Goal: Task Accomplishment & Management: Manage account settings

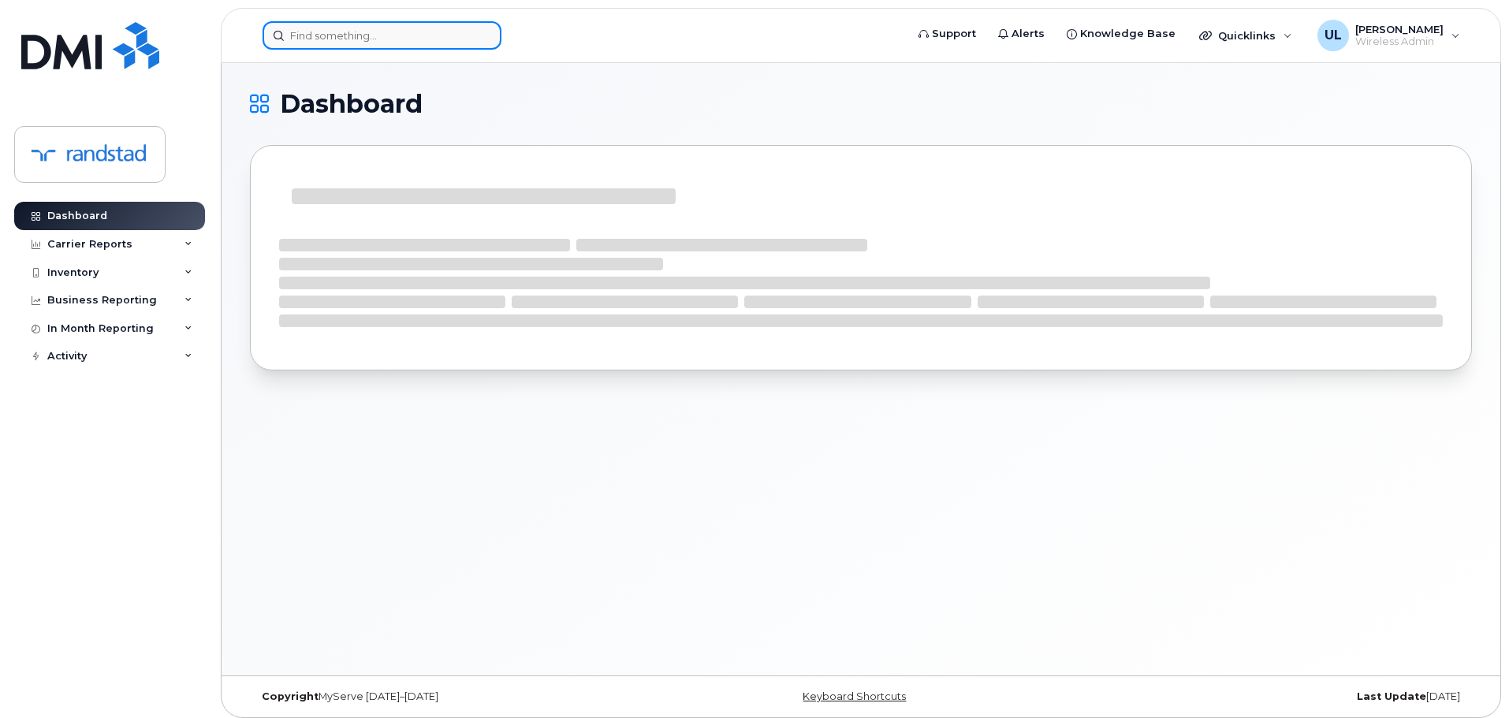
click at [320, 24] on input at bounding box center [382, 35] width 239 height 28
paste input "Jessica Nolet"
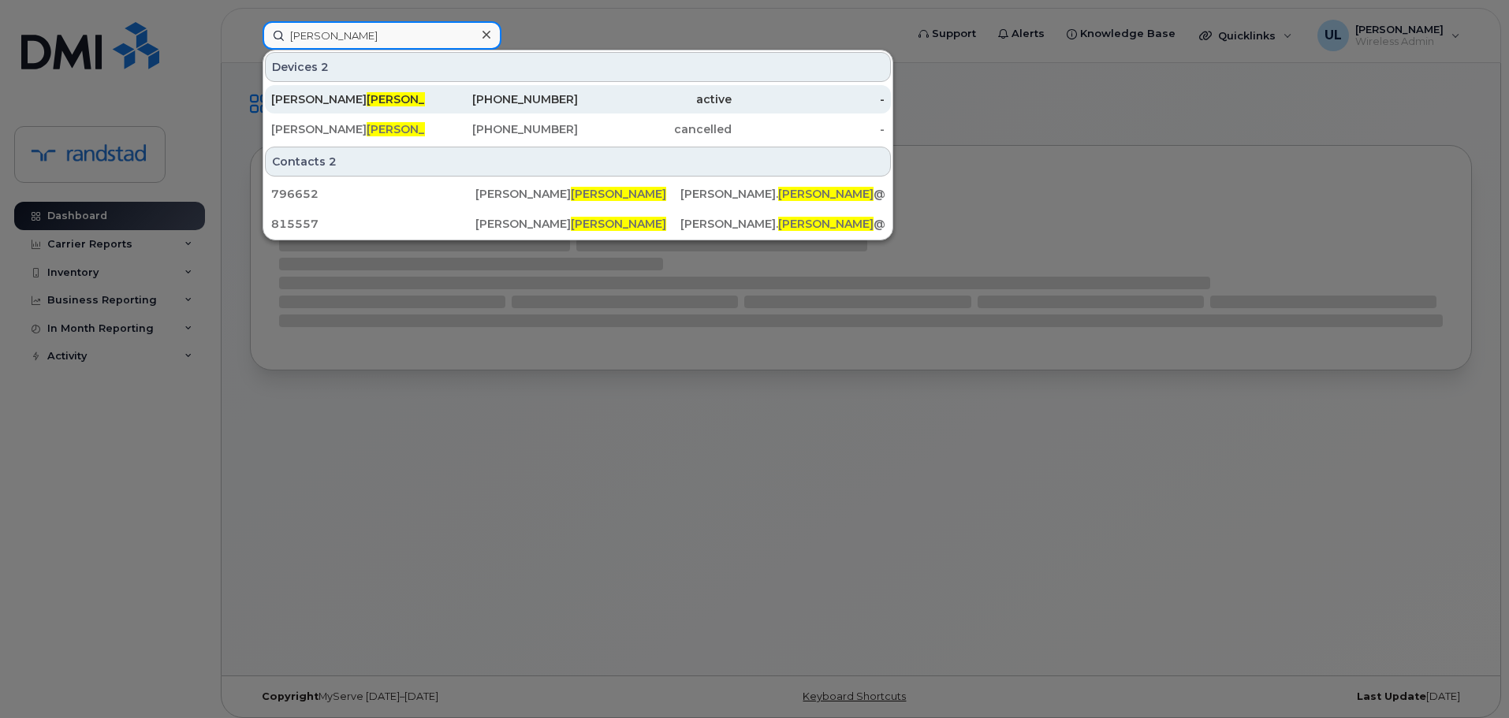
type input "Nolet"
click at [354, 99] on div "Joanie Nolet" at bounding box center [348, 99] width 154 height 16
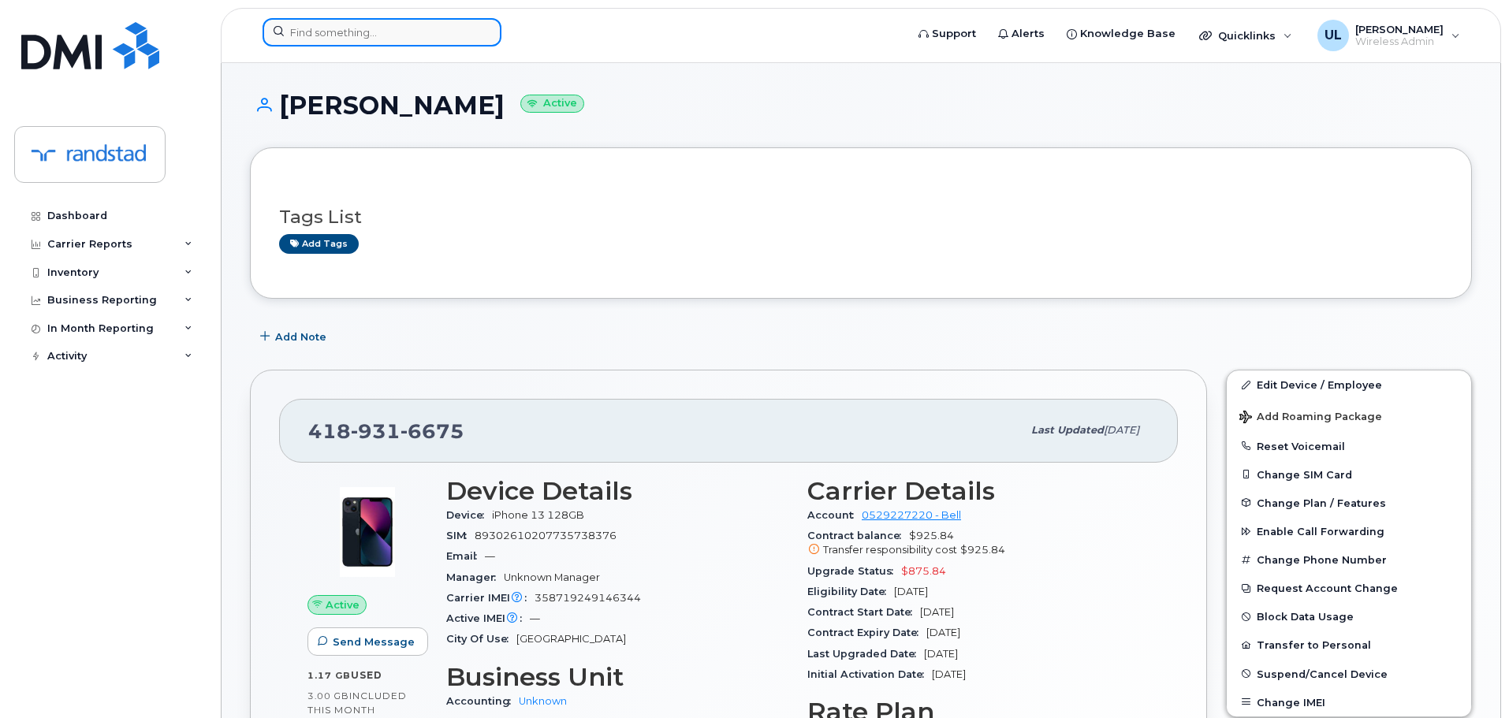
click at [415, 34] on input at bounding box center [382, 32] width 239 height 28
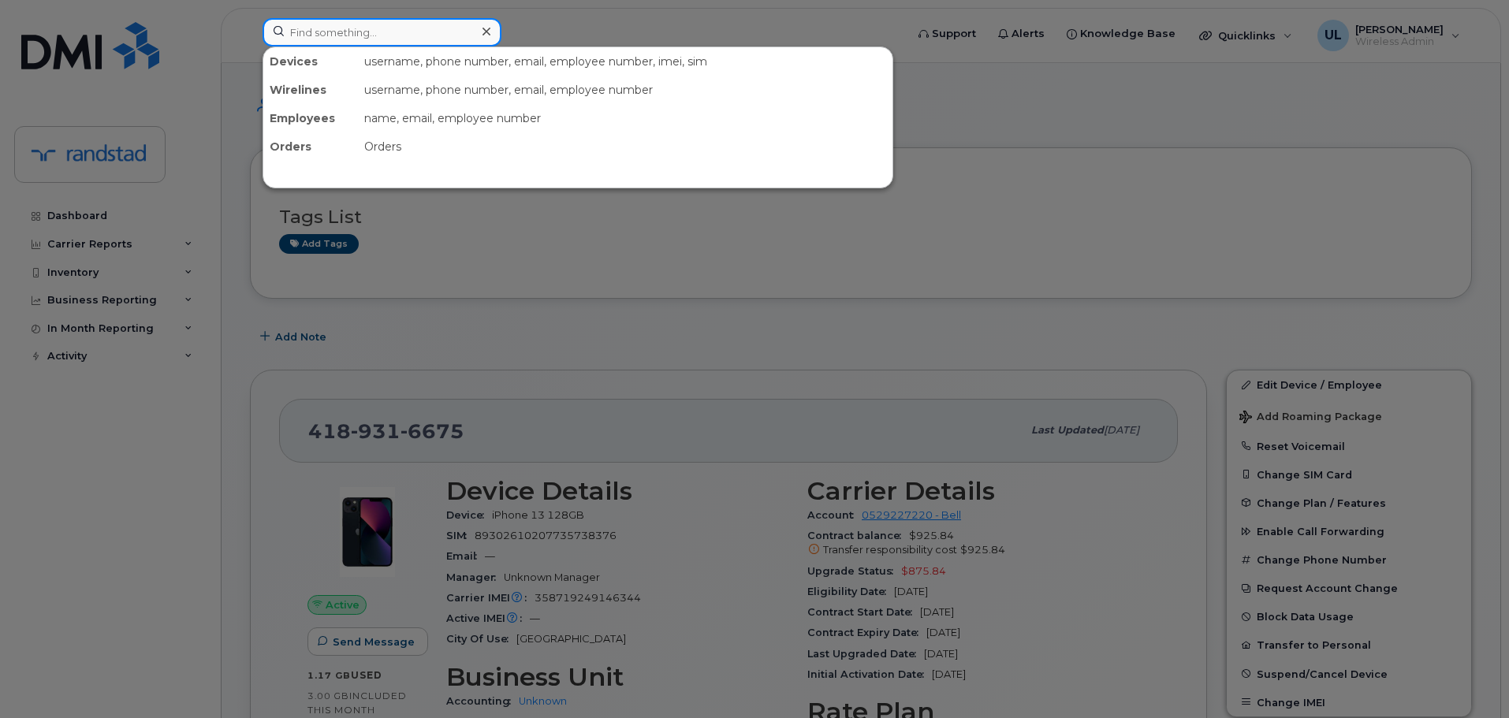
paste input "Jessica Nolet"
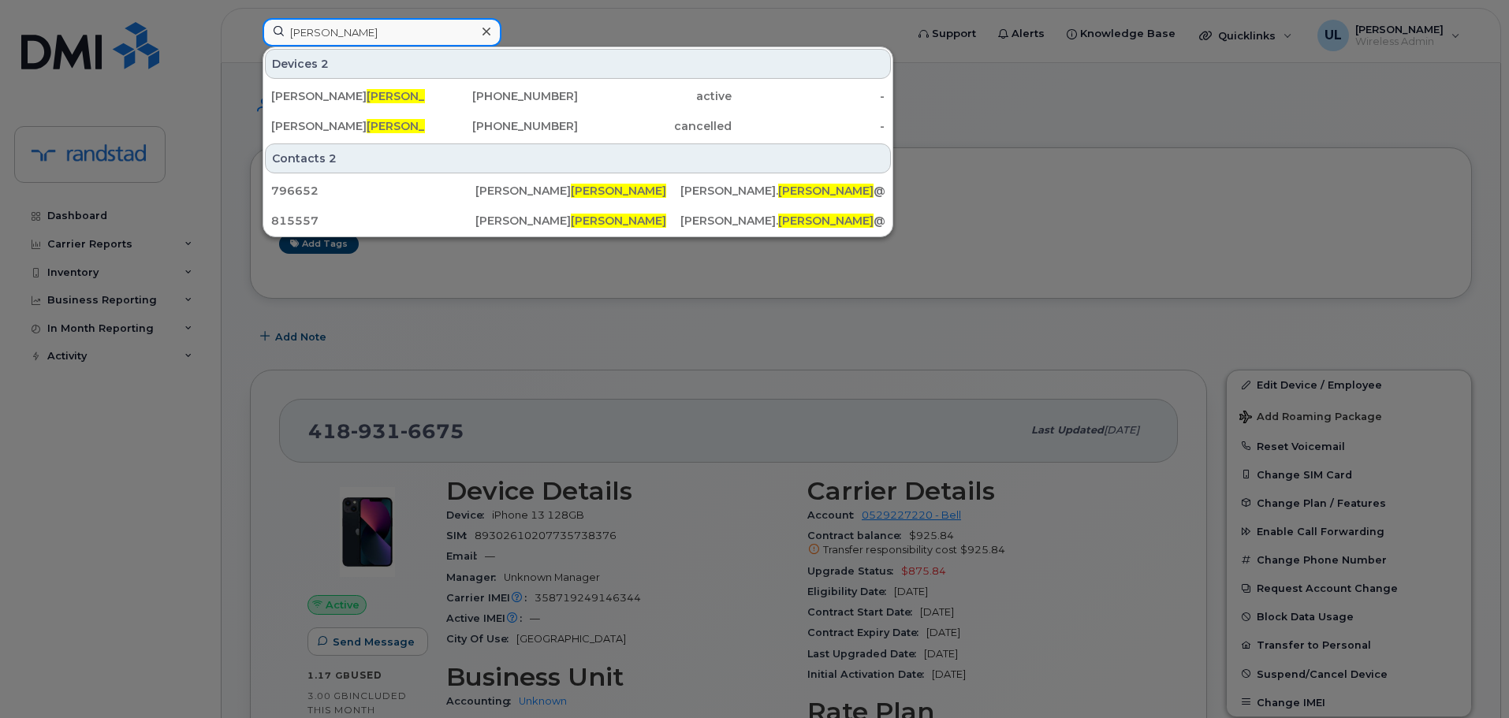
click at [370, 27] on input "Nolet" at bounding box center [382, 32] width 239 height 28
paste input "Jessica"
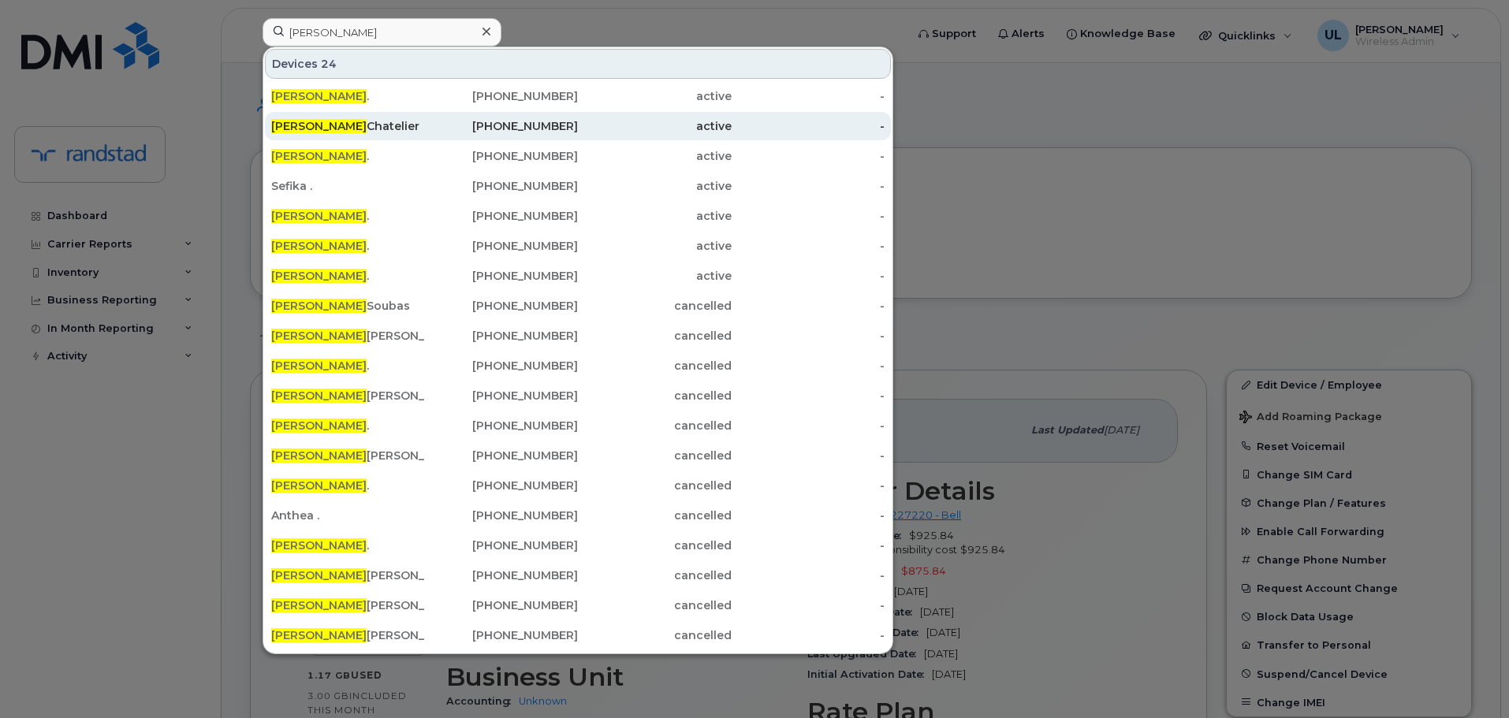
drag, startPoint x: 374, startPoint y: 87, endPoint x: 366, endPoint y: 123, distance: 37.1
click at [373, 87] on div "Jessica ." at bounding box center [348, 96] width 154 height 28
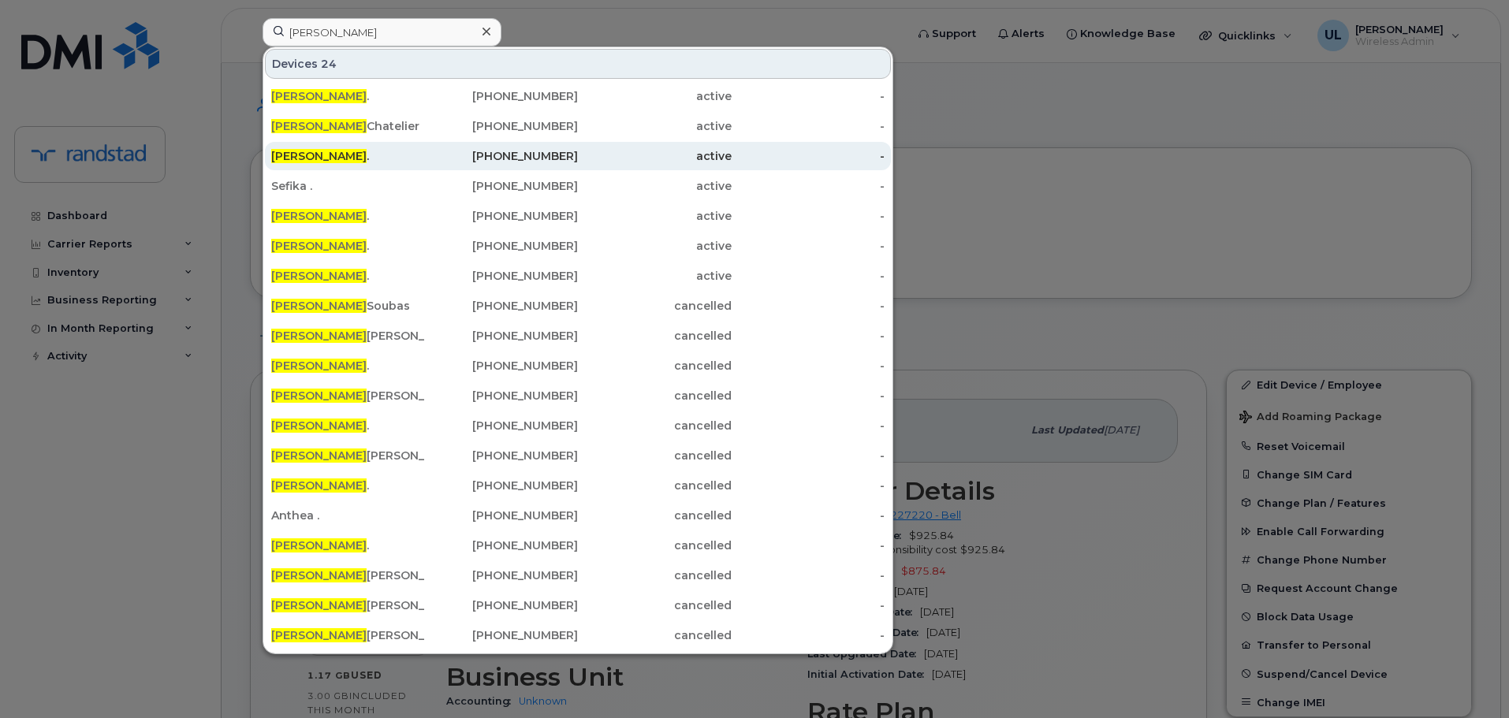
click at [345, 162] on div "Jessica ." at bounding box center [348, 156] width 154 height 16
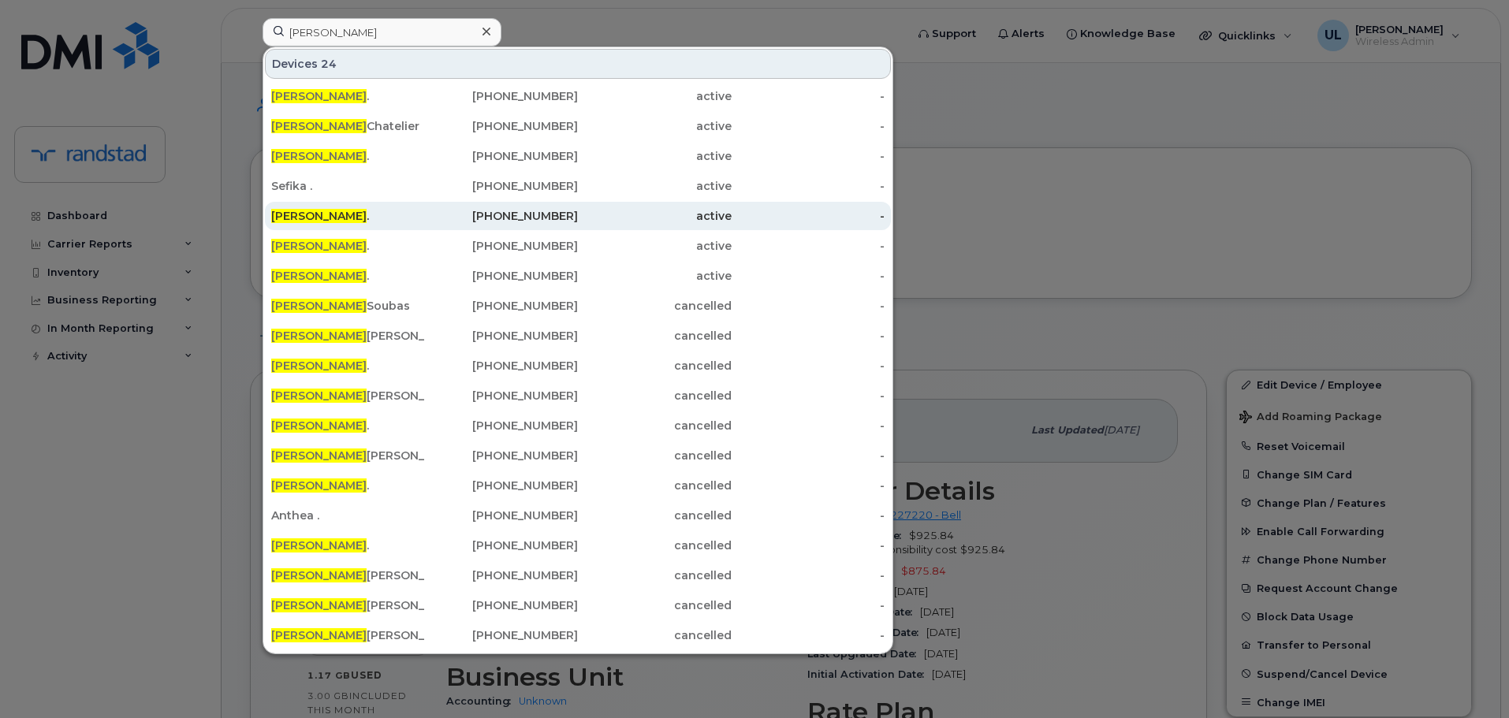
click at [326, 225] on div "Jessica ." at bounding box center [348, 216] width 154 height 28
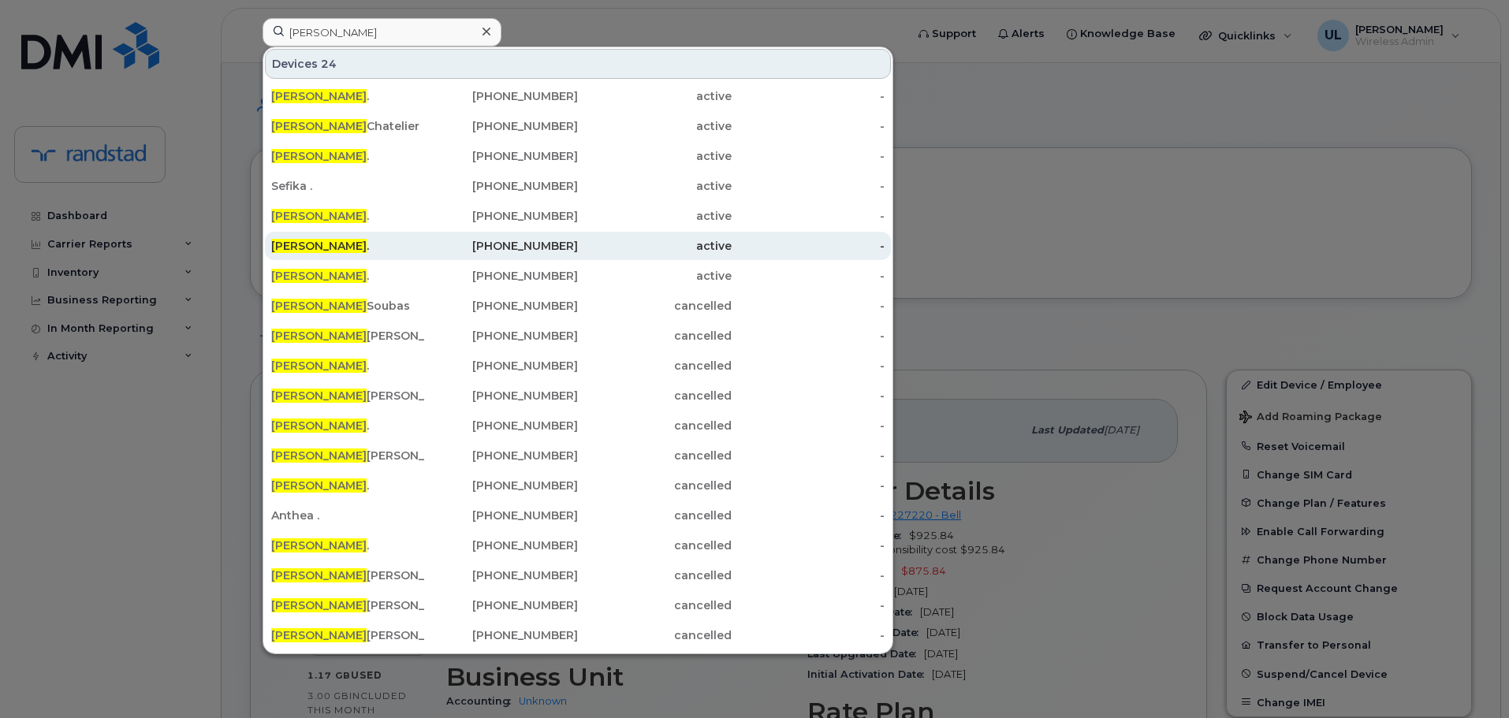
click at [326, 248] on div "Jessica ." at bounding box center [348, 246] width 154 height 16
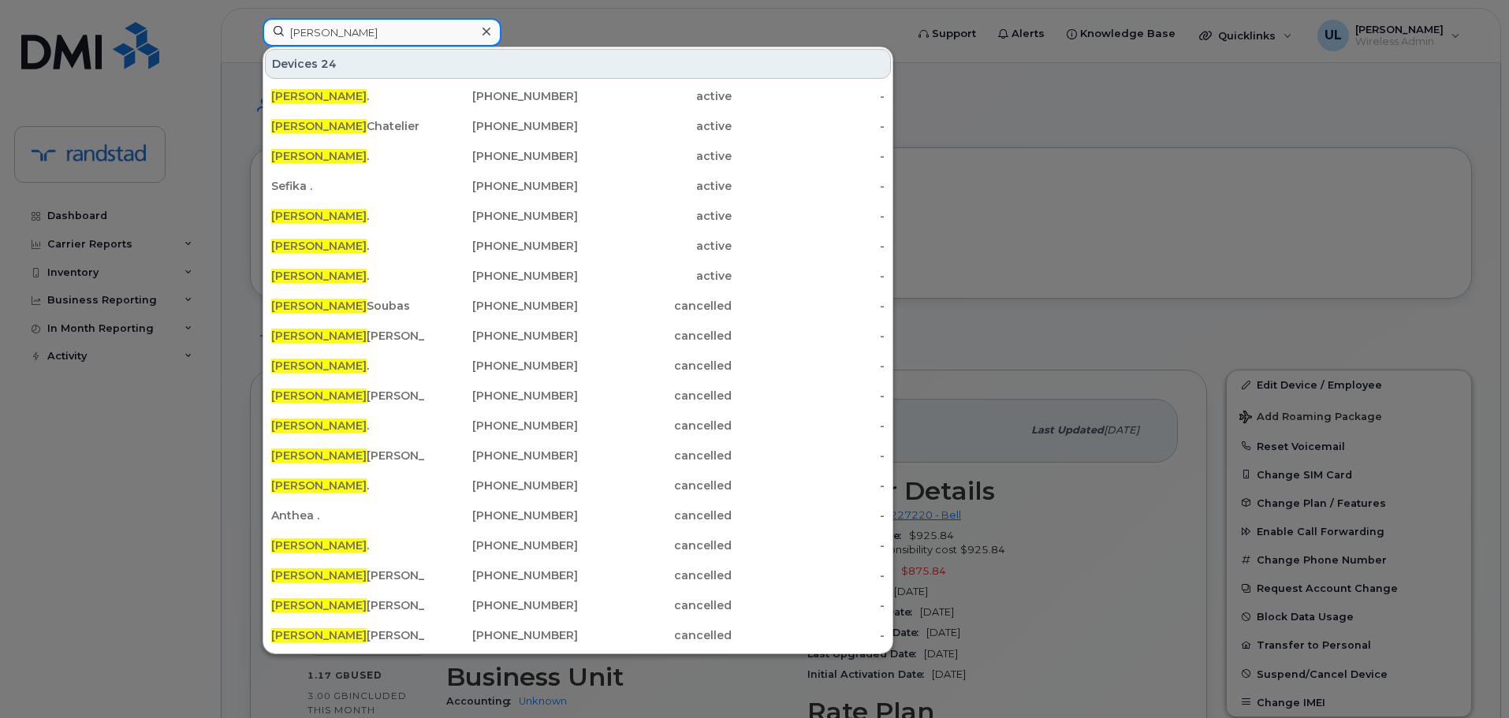
click at [378, 36] on input "Jessica" at bounding box center [382, 32] width 239 height 28
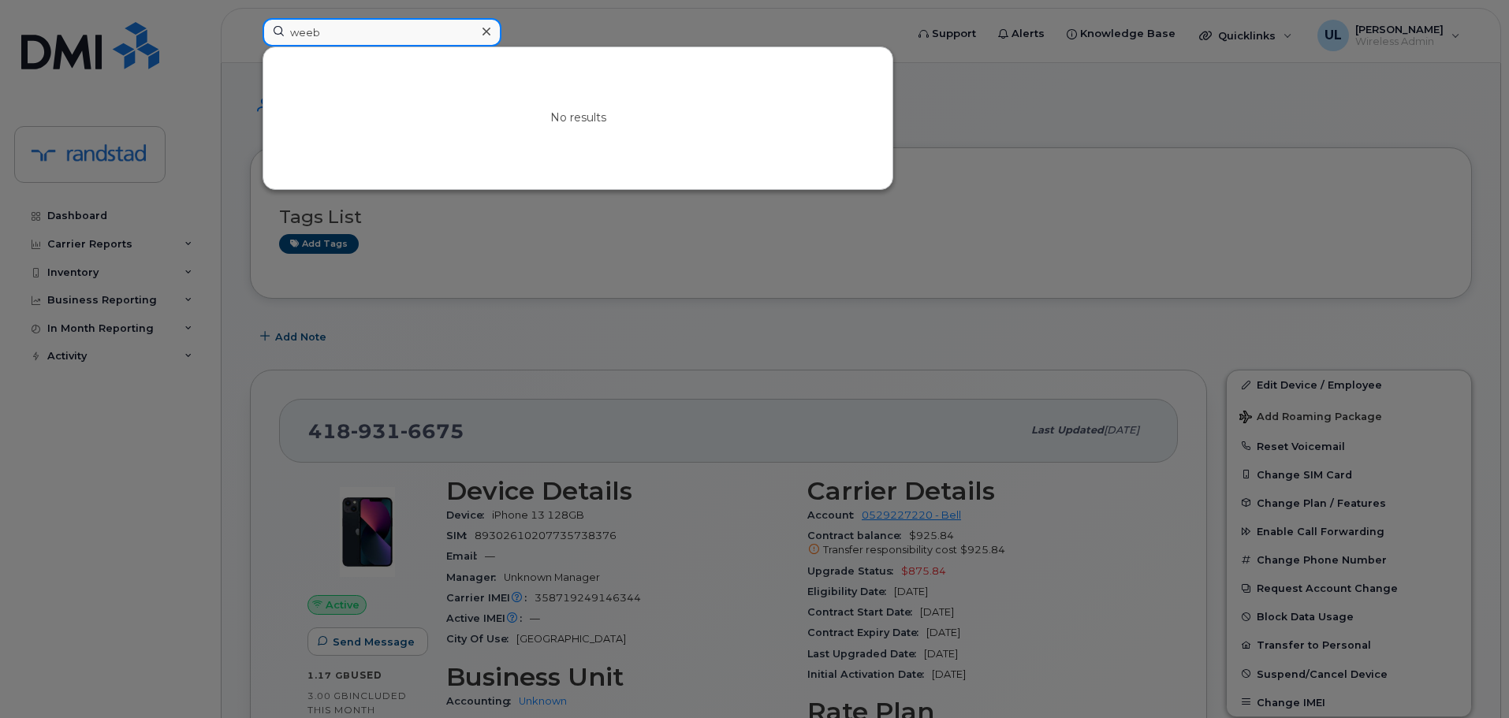
click at [433, 23] on input "weeb" at bounding box center [382, 32] width 239 height 28
paste input "Jessica Wiebe"
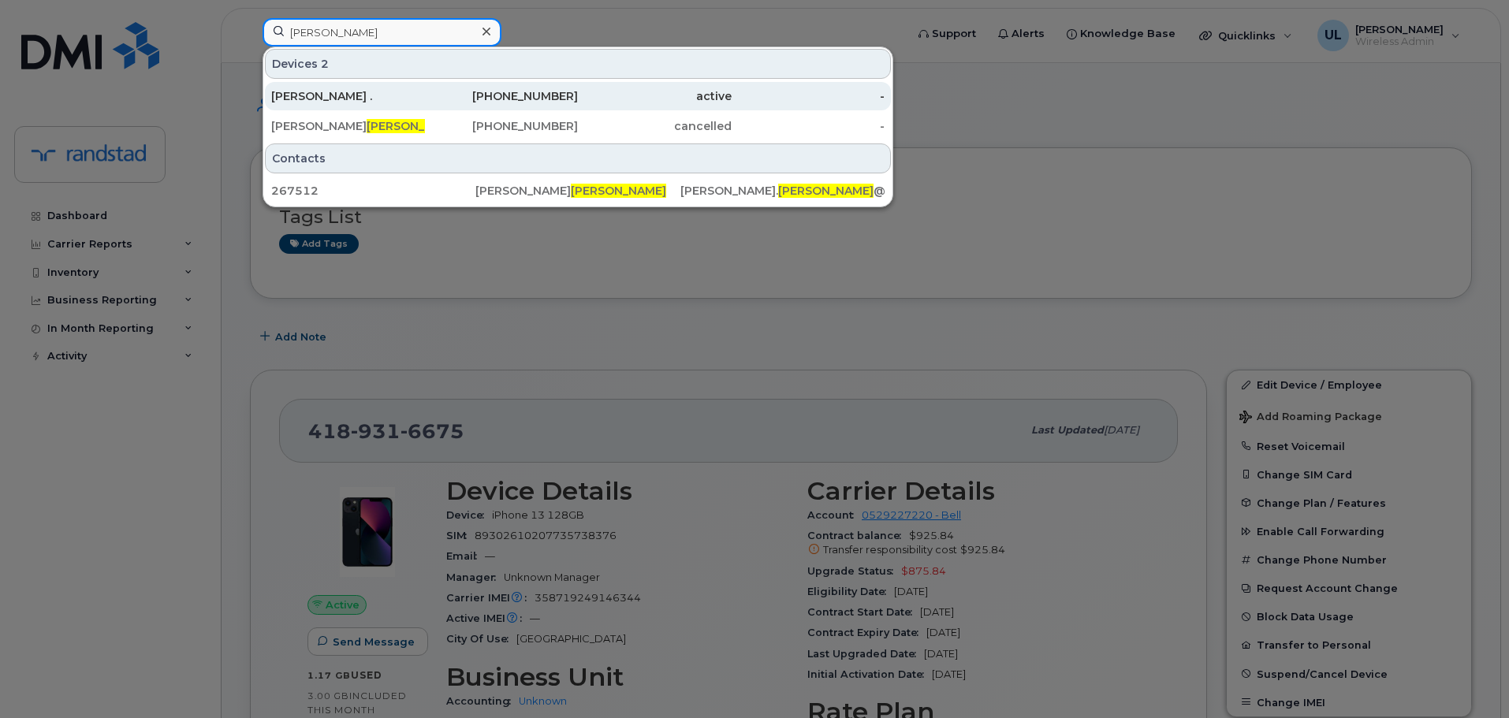
type input "Wiebe"
click at [489, 96] on div "780-901-4709" at bounding box center [502, 96] width 154 height 16
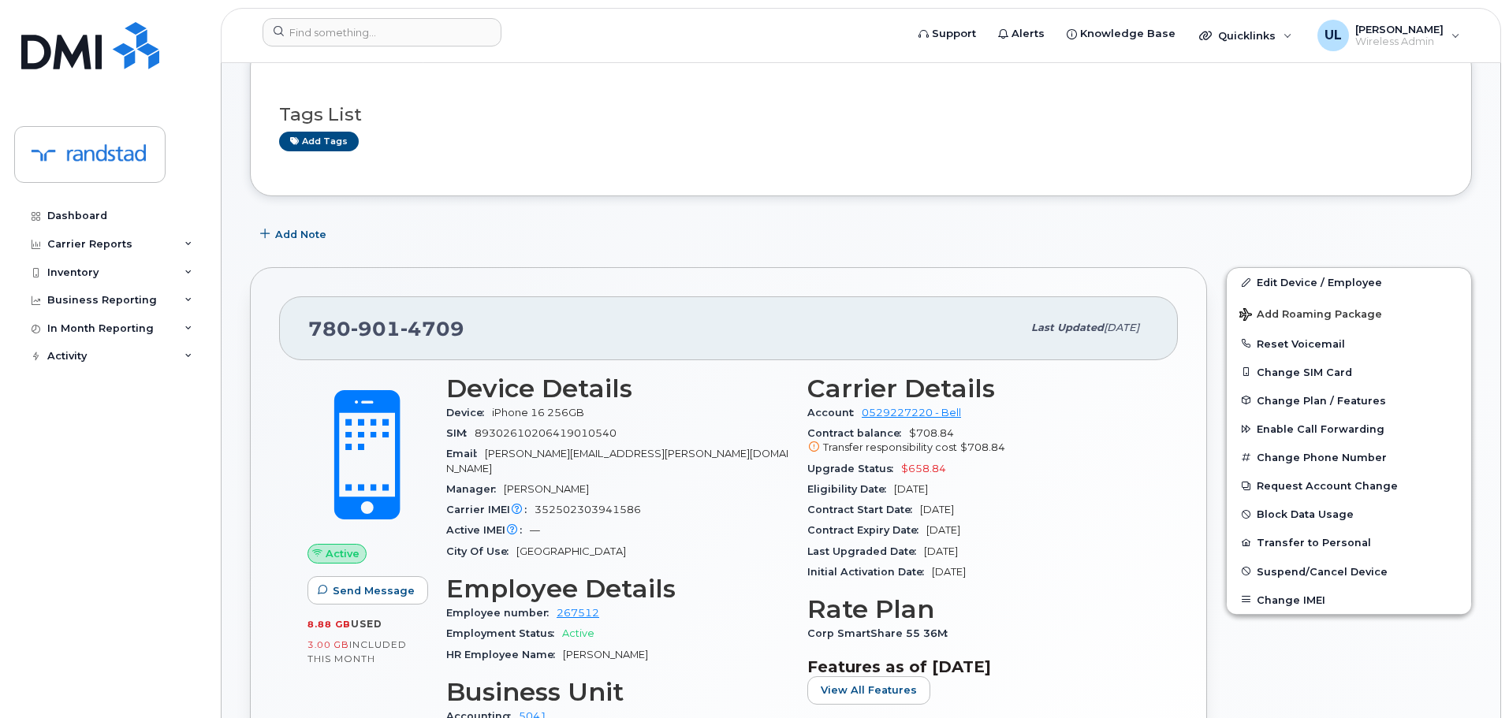
scroll to position [315, 0]
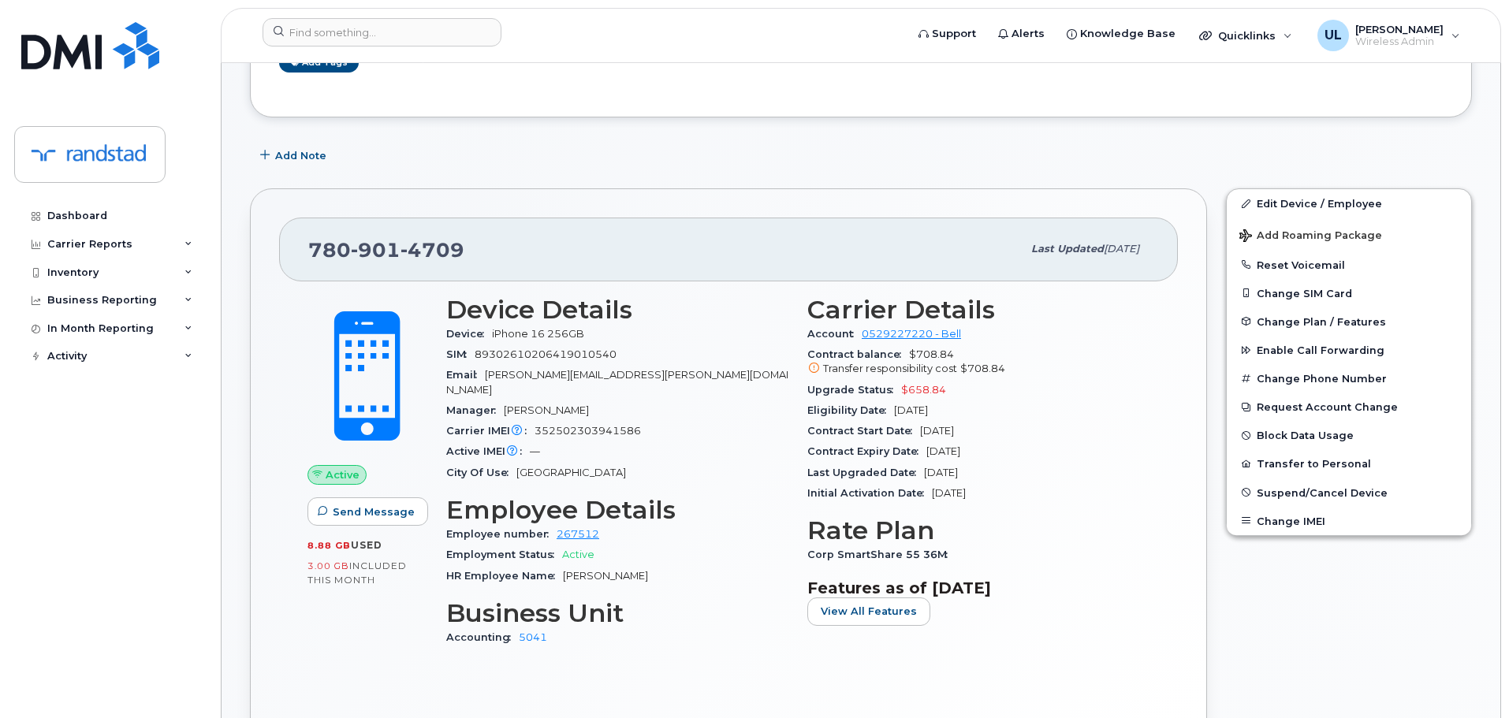
drag, startPoint x: 505, startPoint y: 393, endPoint x: 602, endPoint y: 394, distance: 97.0
click at [602, 400] on div "Manager [PERSON_NAME]" at bounding box center [617, 410] width 342 height 20
copy span "[PERSON_NAME]"
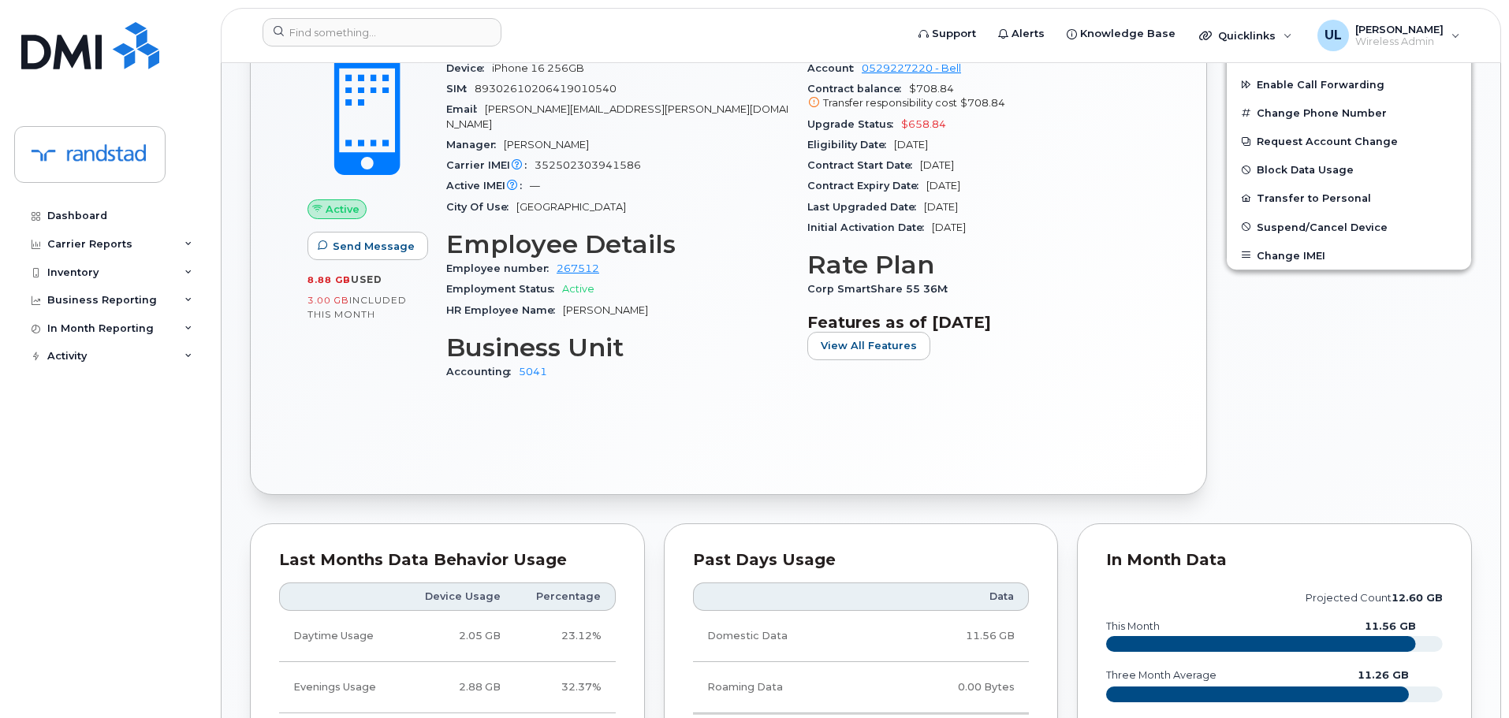
scroll to position [187, 0]
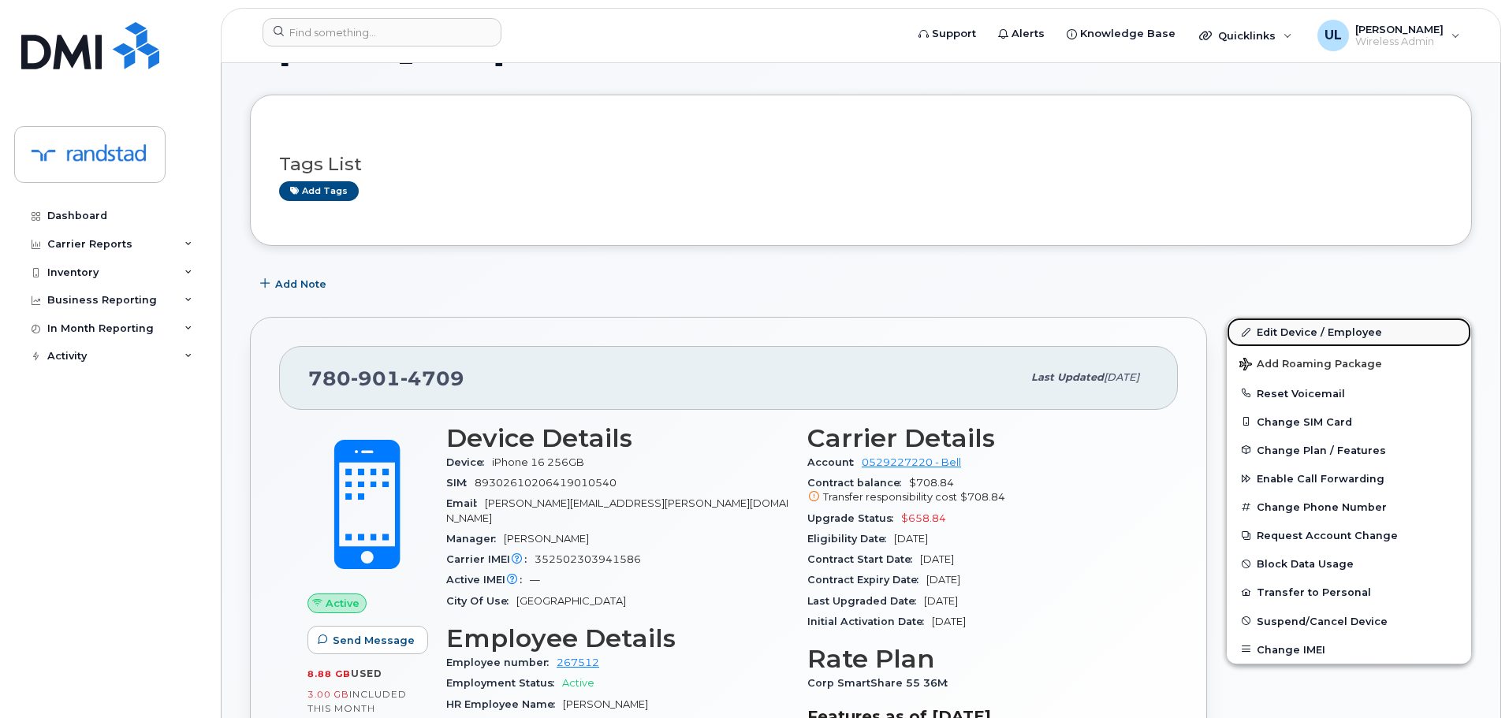
click at [1312, 338] on link "Edit Device / Employee" at bounding box center [1349, 332] width 244 height 28
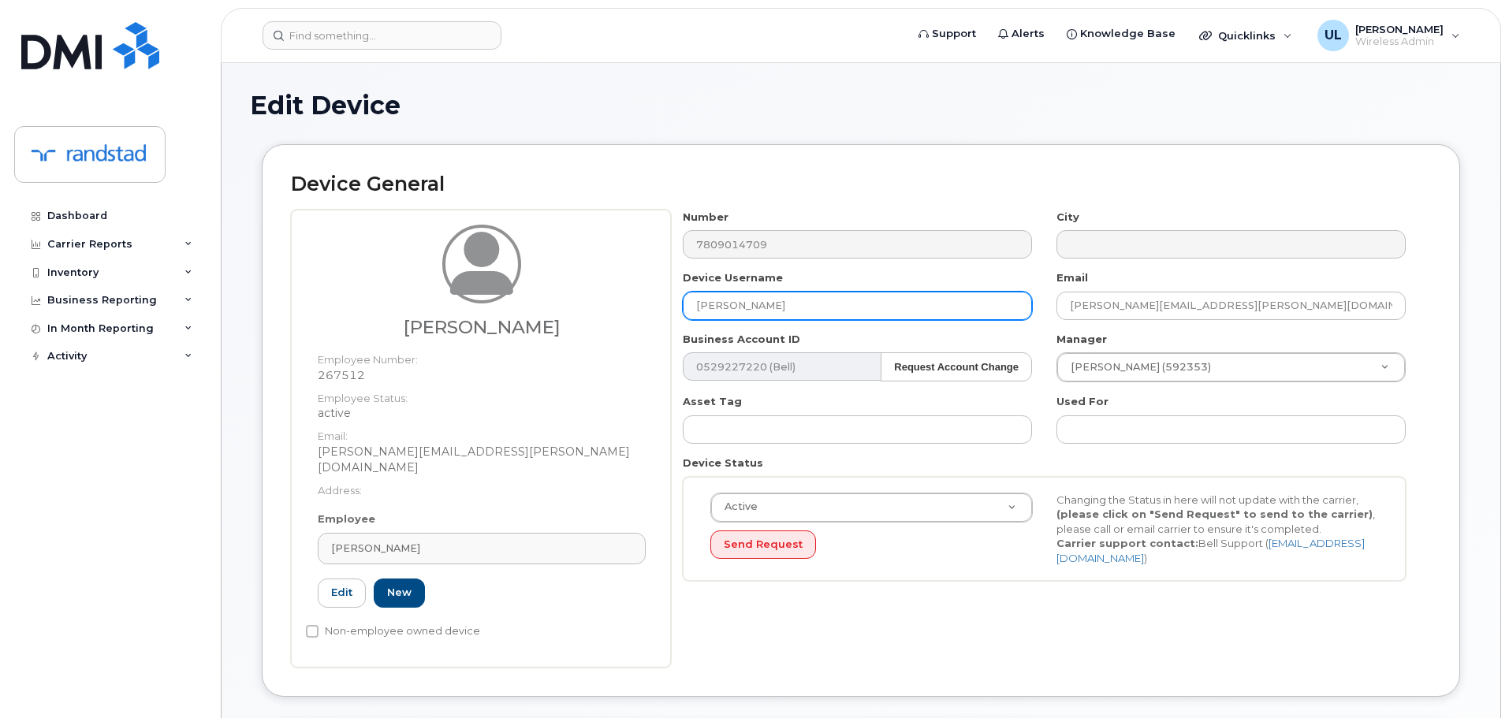
drag, startPoint x: 875, startPoint y: 314, endPoint x: 464, endPoint y: 304, distance: 411.6
click at [464, 304] on div "Jessica Wiebe Employee Number: 267512 Employee Status: active Email: jessica.wi…" at bounding box center [861, 439] width 1140 height 458
click at [827, 310] on input "[PERSON_NAME]" at bounding box center [857, 306] width 349 height 28
drag, startPoint x: 838, startPoint y: 311, endPoint x: 500, endPoint y: 319, distance: 338.3
click at [500, 319] on div "Jessica Wiebe Employee Number: 267512 Employee Status: active Email: jessica.wi…" at bounding box center [861, 439] width 1140 height 458
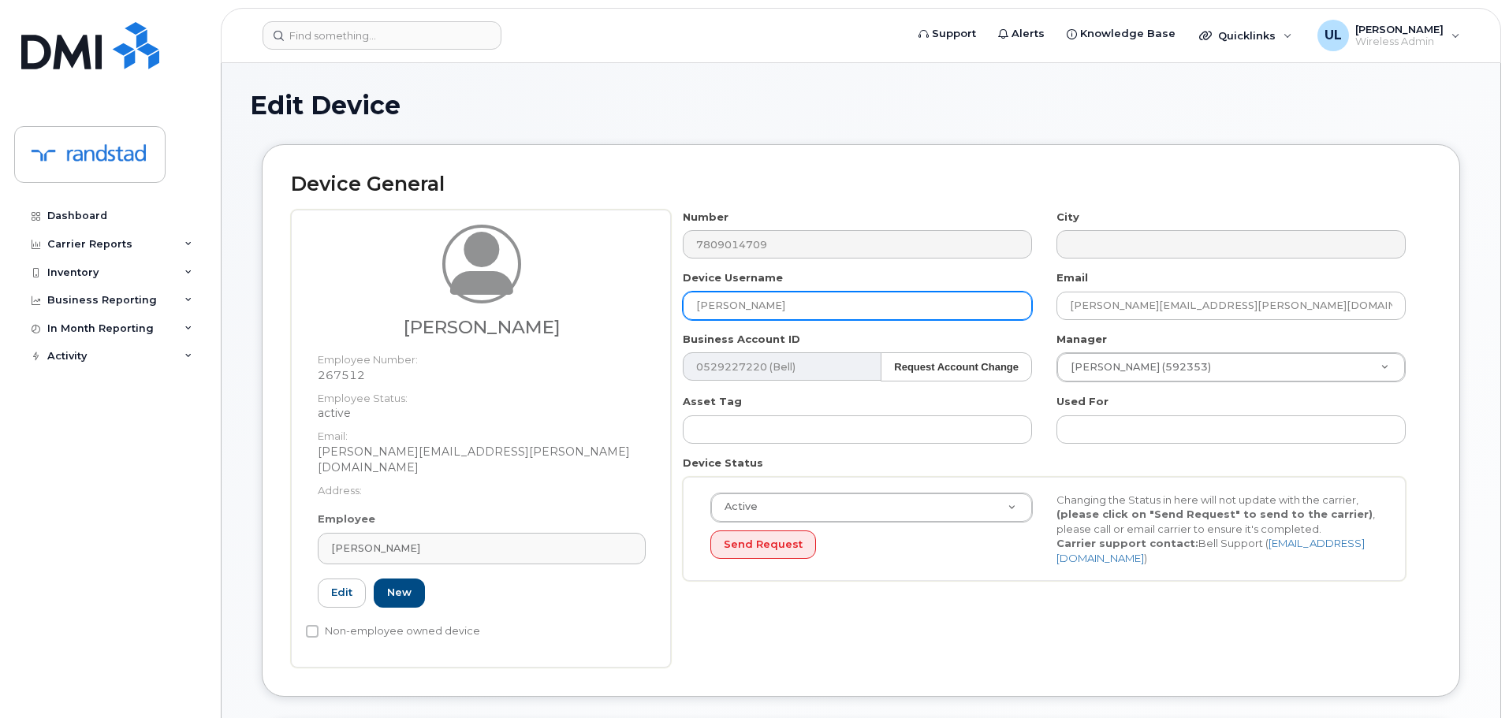
click at [830, 304] on input "[PERSON_NAME]" at bounding box center [857, 306] width 349 height 28
click at [823, 304] on input "[PERSON_NAME]" at bounding box center [857, 306] width 349 height 28
drag, startPoint x: 822, startPoint y: 304, endPoint x: 985, endPoint y: 303, distance: 163.2
click at [821, 304] on input "[PERSON_NAME]" at bounding box center [857, 306] width 349 height 28
click at [893, 318] on input "[PERSON_NAME]" at bounding box center [857, 306] width 349 height 28
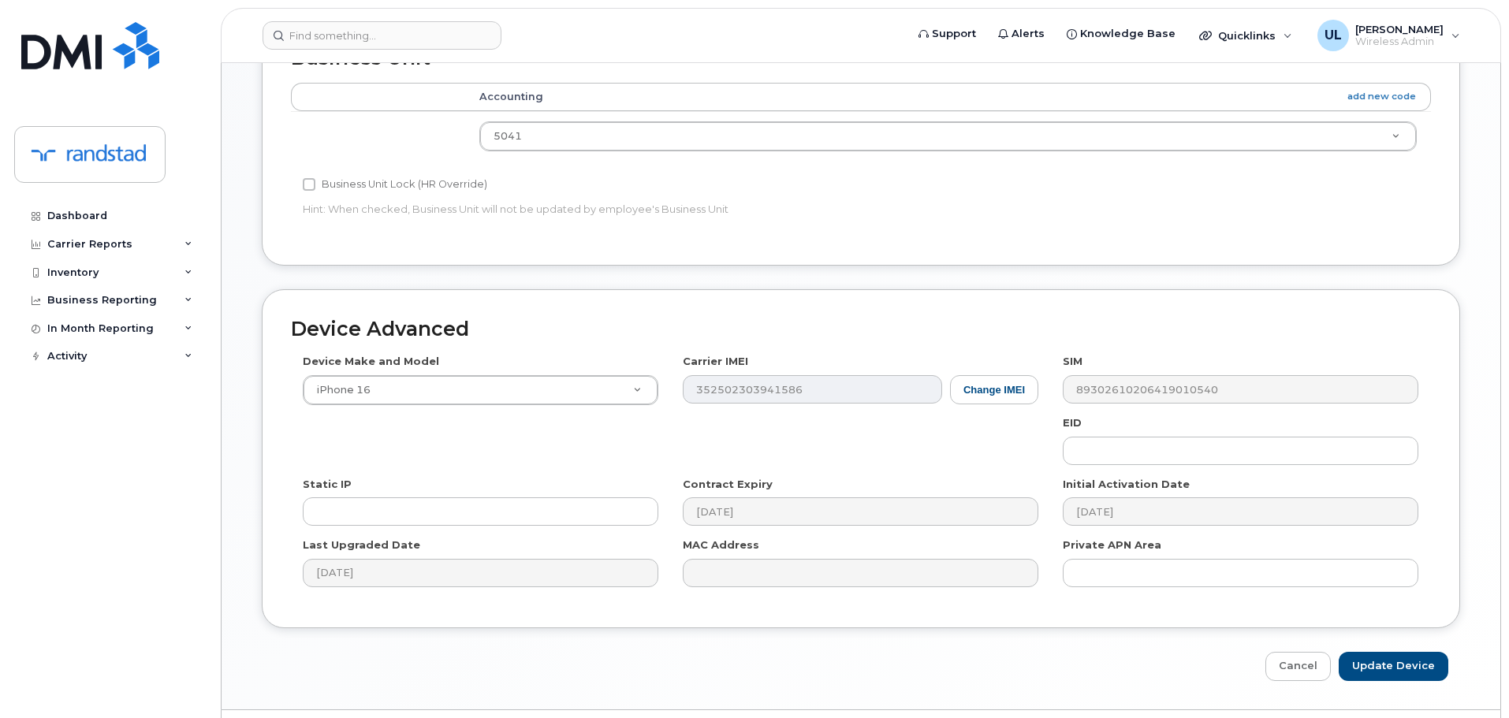
scroll to position [709, 0]
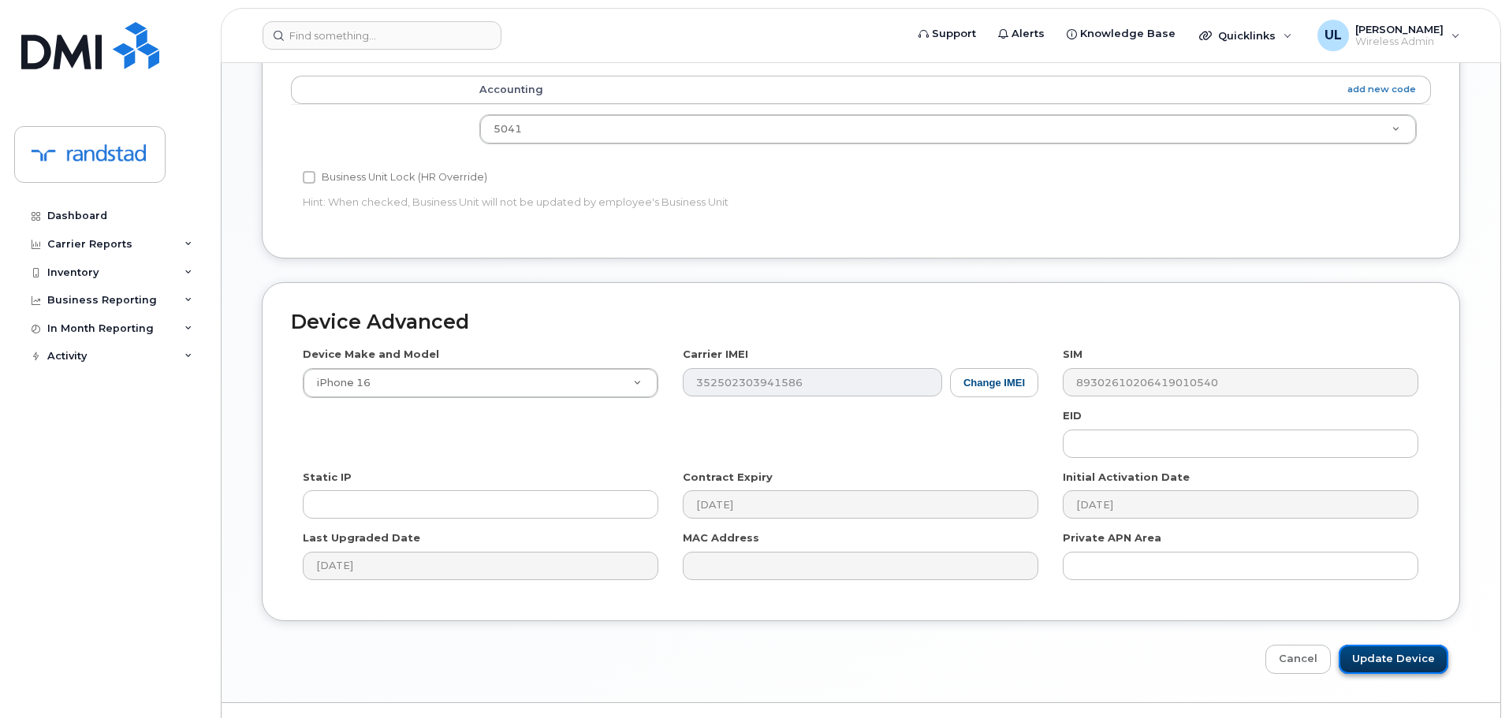
click at [1391, 645] on input "Update Device" at bounding box center [1394, 659] width 110 height 29
type input "Saving..."
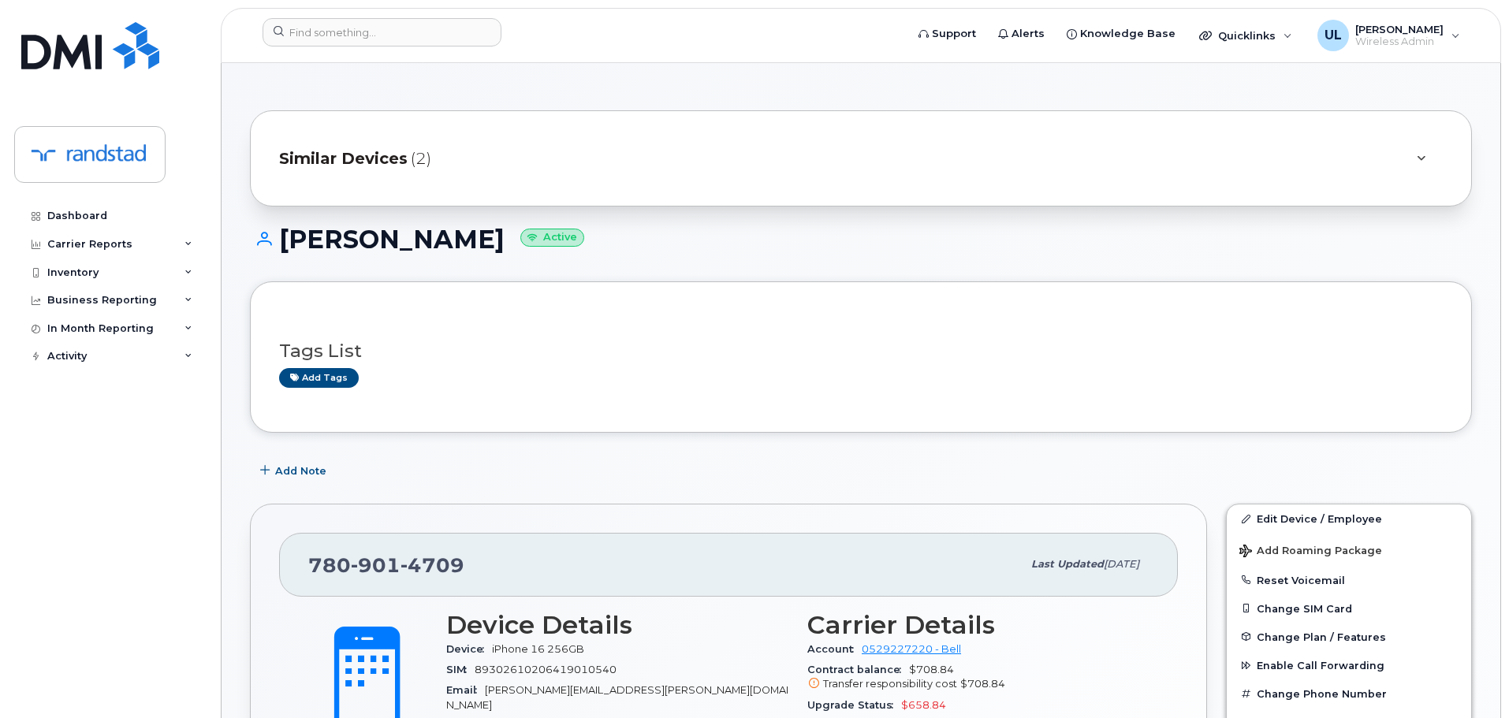
drag, startPoint x: 281, startPoint y: 240, endPoint x: 470, endPoint y: 248, distance: 189.4
click at [470, 248] on h1 "[PERSON_NAME] Active" at bounding box center [861, 239] width 1222 height 28
drag, startPoint x: 68, startPoint y: 65, endPoint x: 76, endPoint y: 71, distance: 9.6
click at [69, 66] on img at bounding box center [90, 45] width 138 height 47
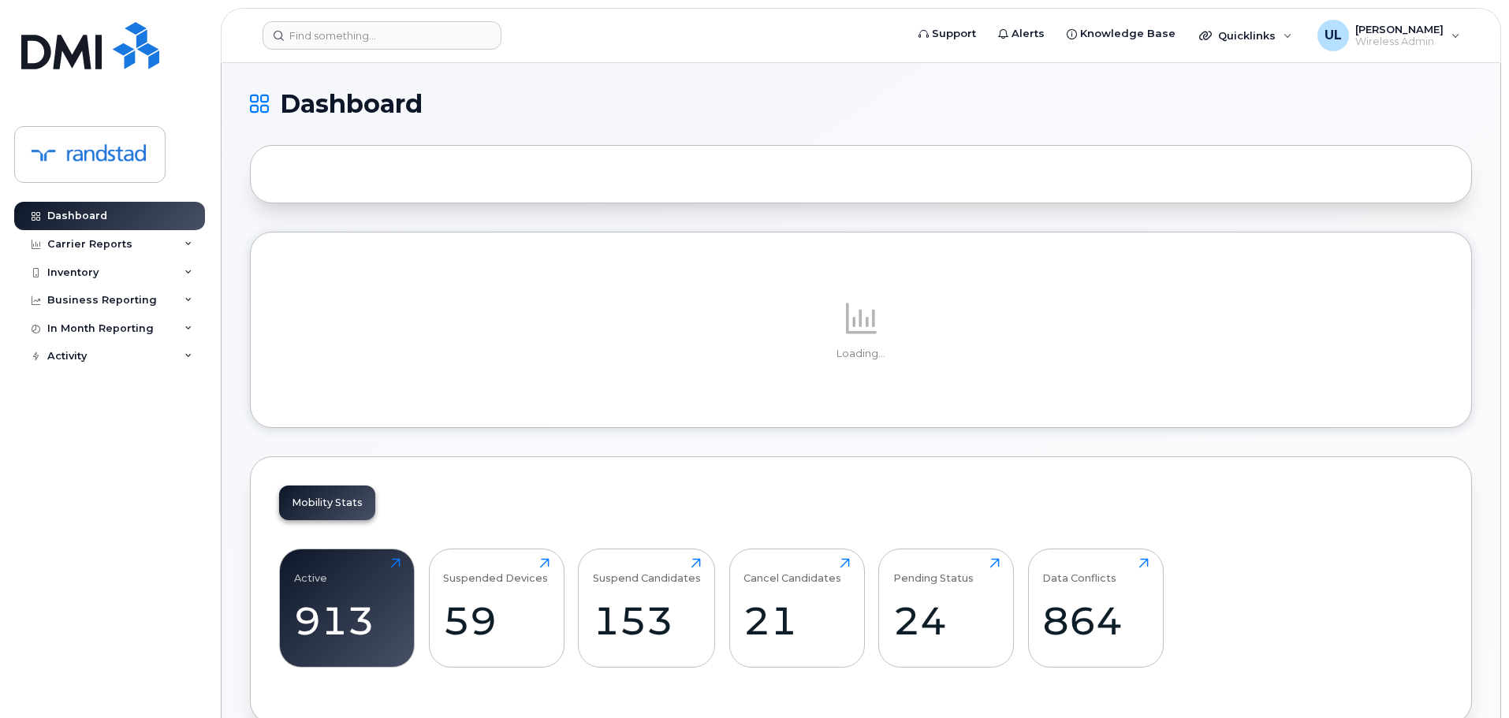
scroll to position [79, 0]
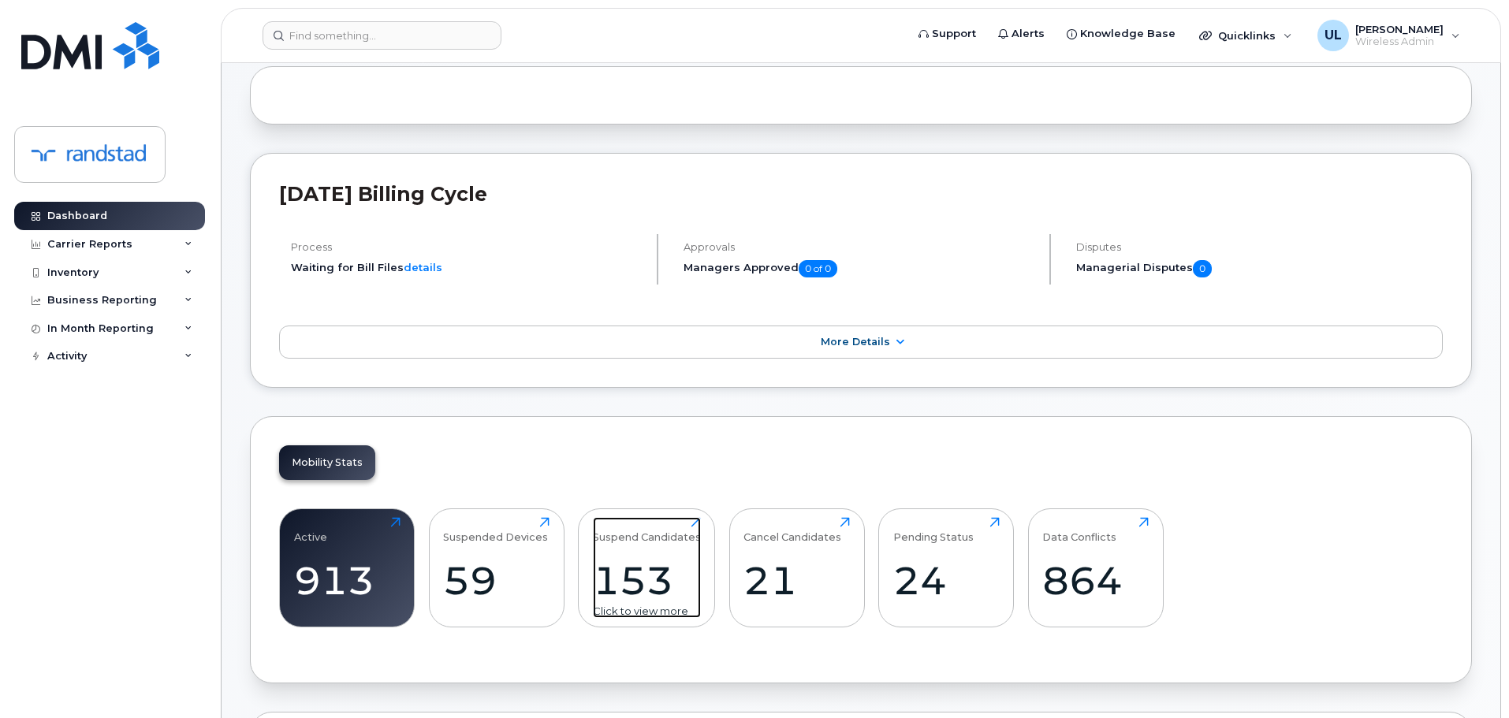
click at [604, 562] on div "153" at bounding box center [647, 580] width 108 height 47
